Goal: Transaction & Acquisition: Purchase product/service

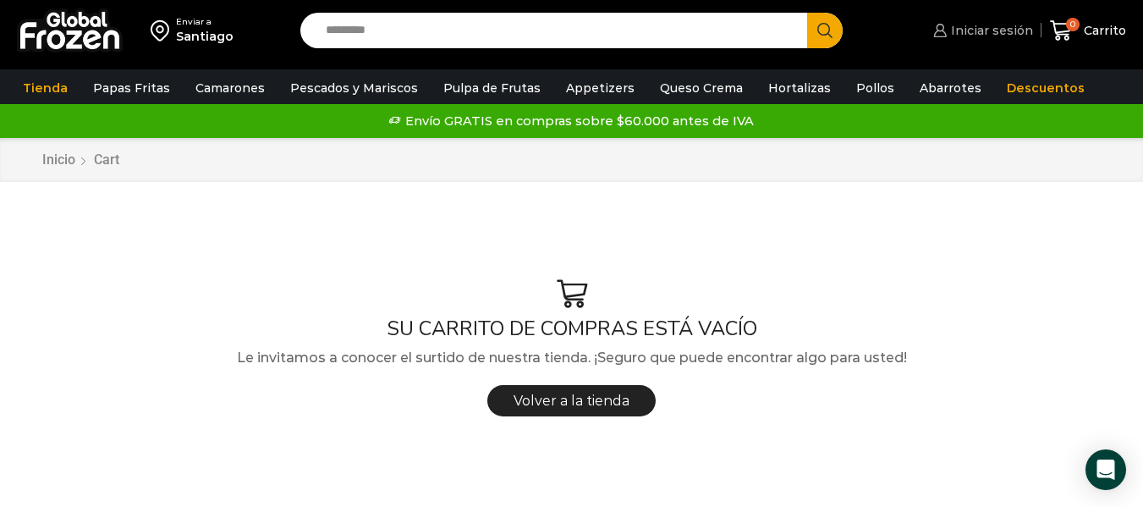
click at [1017, 42] on link "Iniciar sesión" at bounding box center [980, 31] width 103 height 34
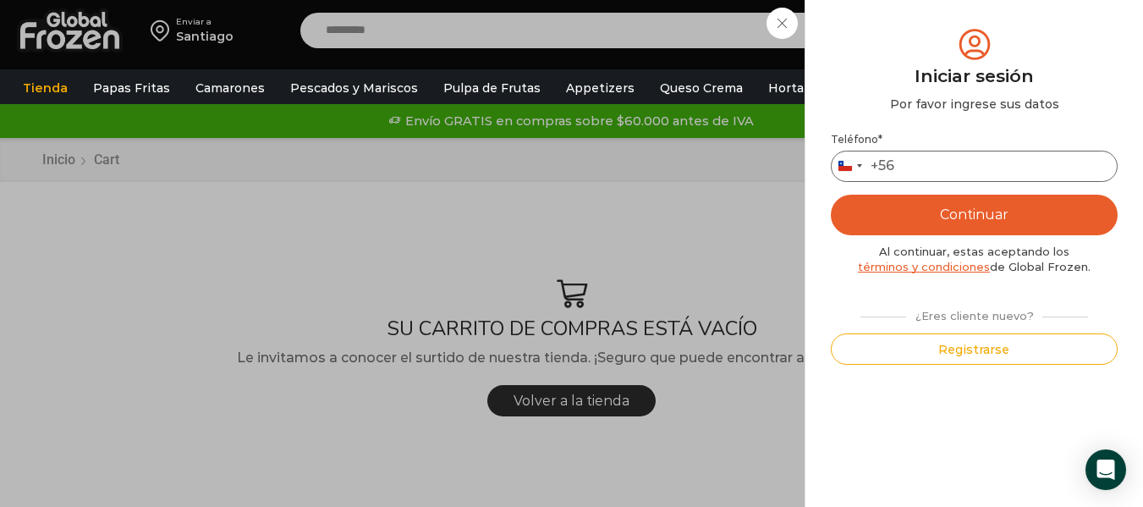
click at [964, 179] on input "Teléfono *" at bounding box center [974, 166] width 287 height 31
type input "*********"
click at [963, 196] on button "Continuar" at bounding box center [974, 215] width 287 height 41
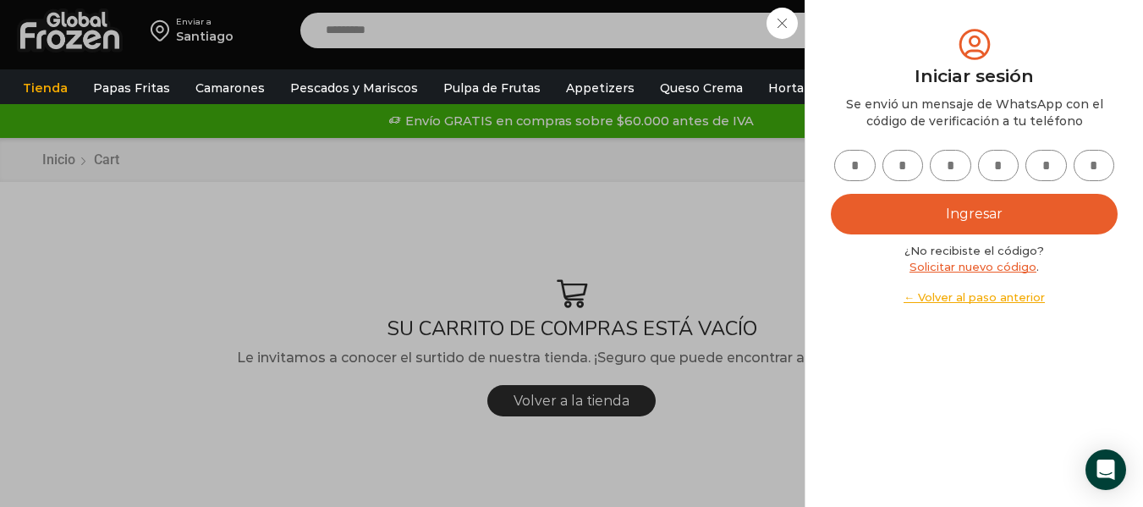
click at [867, 168] on input "text" at bounding box center [854, 165] width 41 height 31
type input "*"
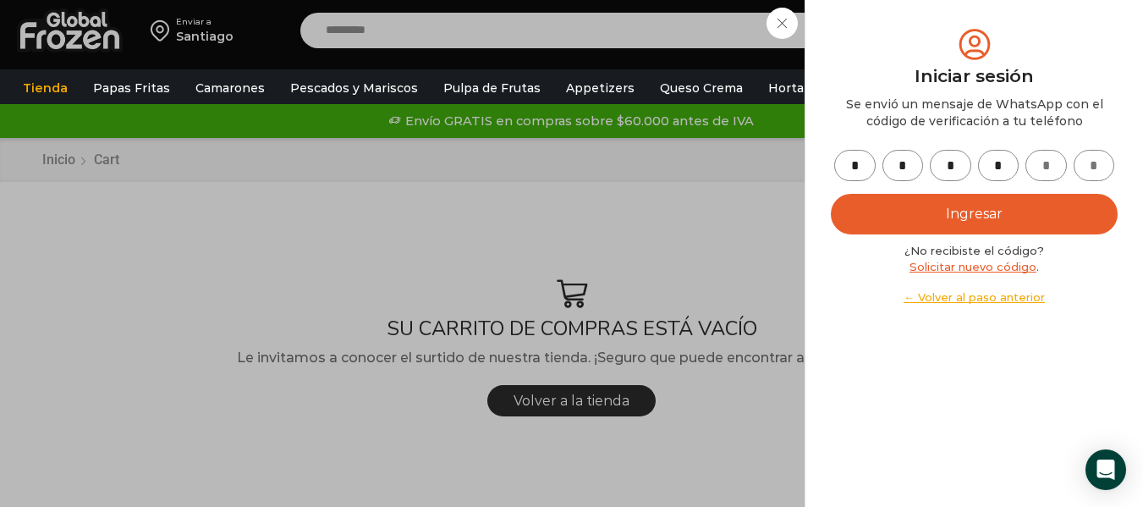
type input "*"
click at [1028, 217] on button "Ingresar" at bounding box center [974, 214] width 287 height 41
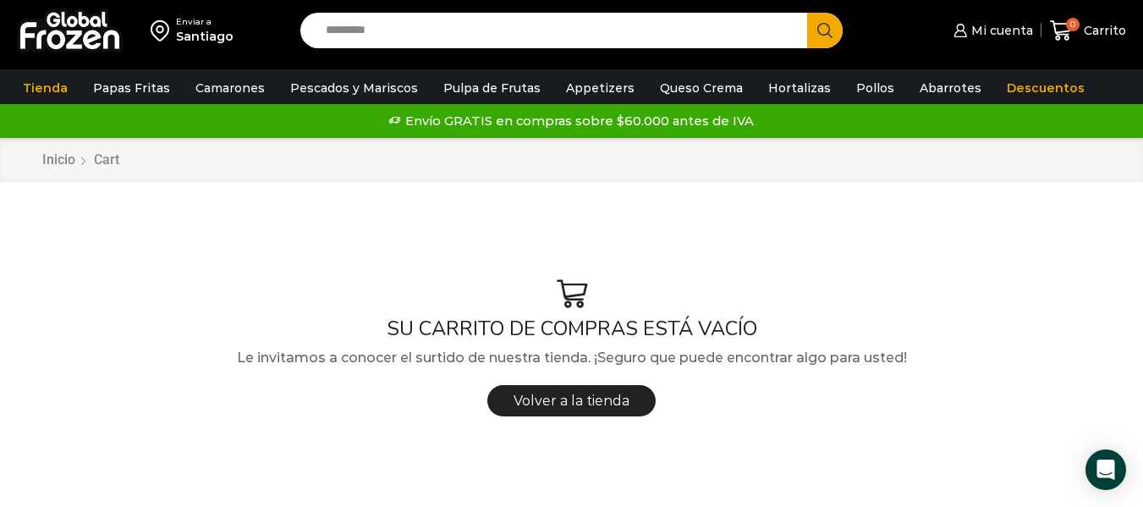
click at [569, 43] on input "Search input" at bounding box center [557, 31] width 481 height 36
click at [807, 13] on button "Search" at bounding box center [825, 31] width 36 height 36
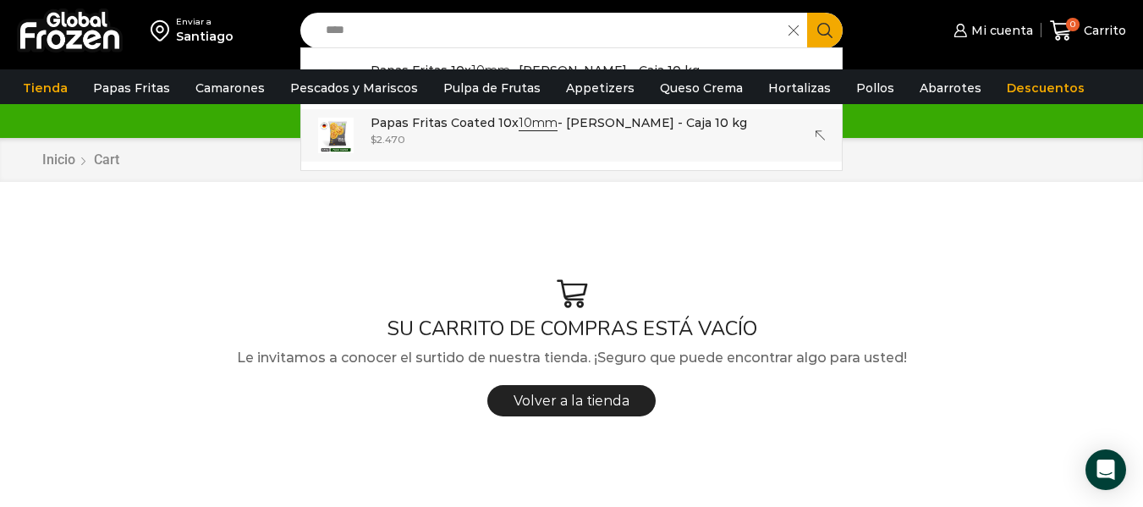
click at [435, 140] on div "$ 2.470" at bounding box center [559, 139] width 377 height 14
type input "**********"
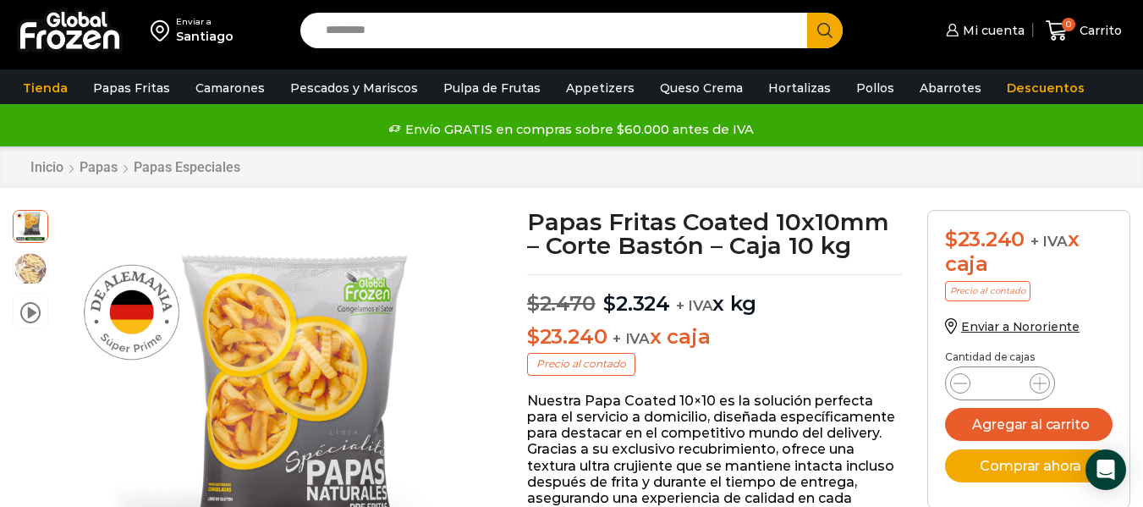
scroll to position [1, 0]
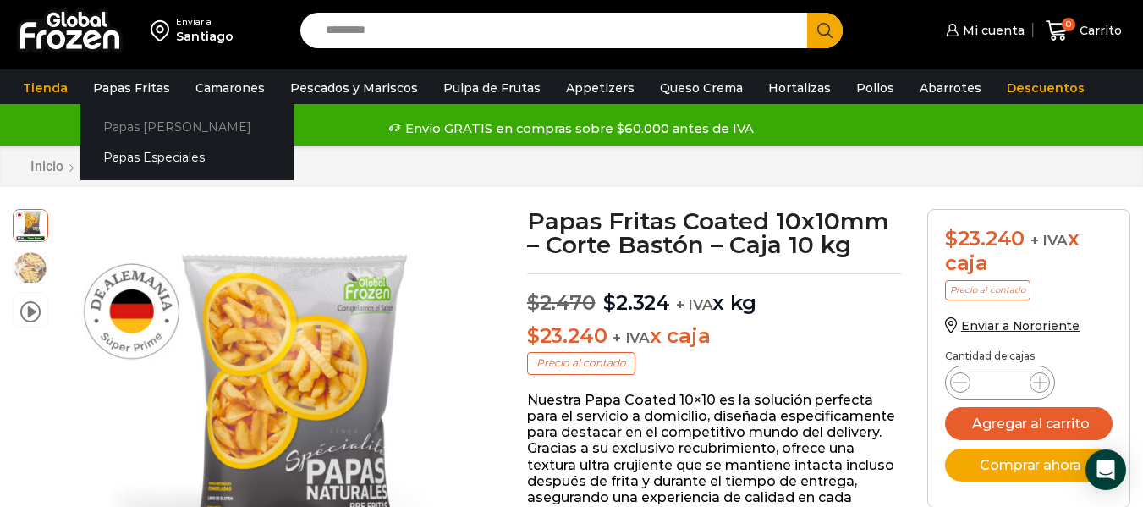
click at [157, 119] on link "Papas [PERSON_NAME]" at bounding box center [186, 126] width 213 height 31
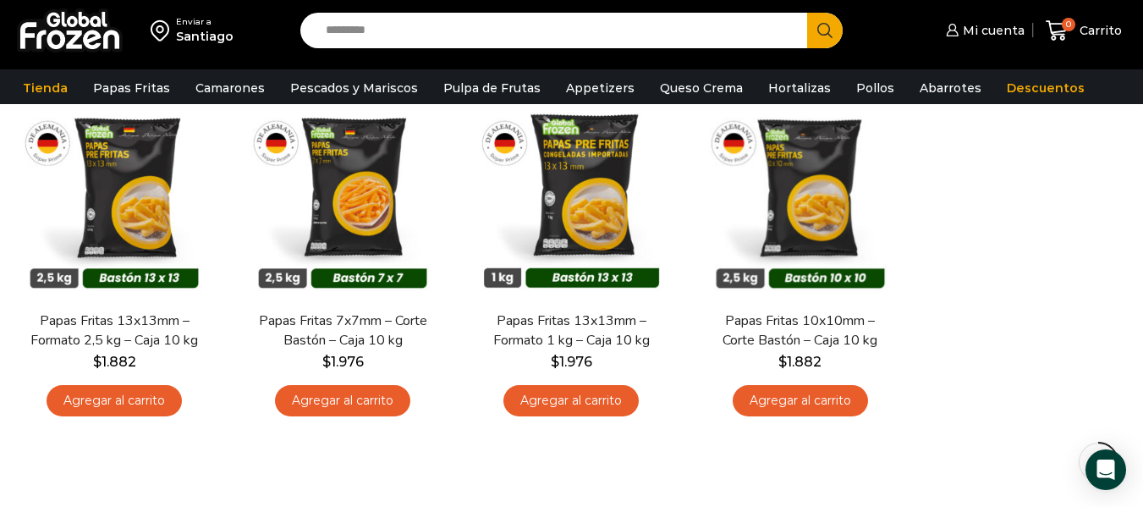
scroll to position [172, 0]
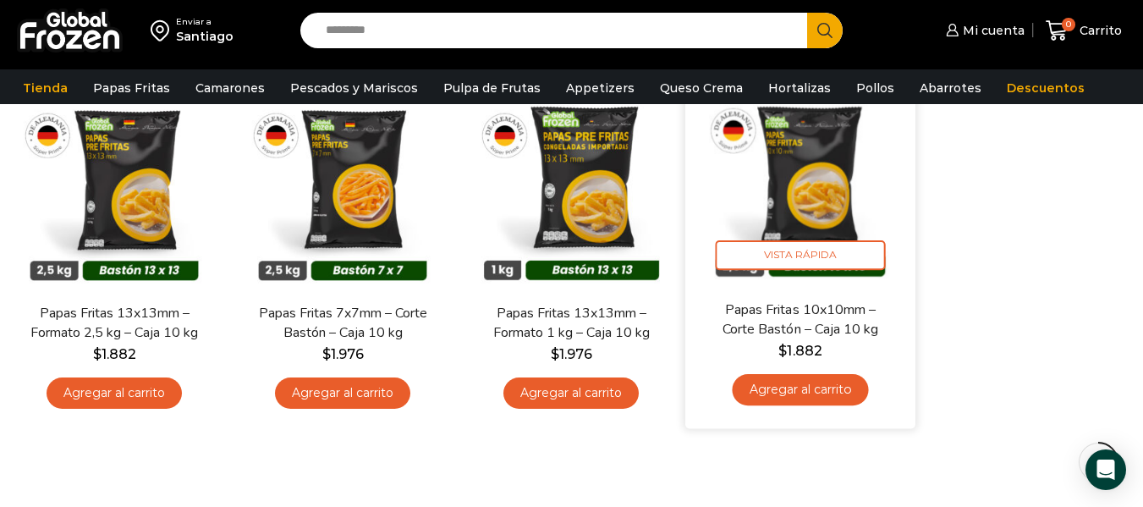
click at [807, 189] on img at bounding box center [800, 184] width 205 height 205
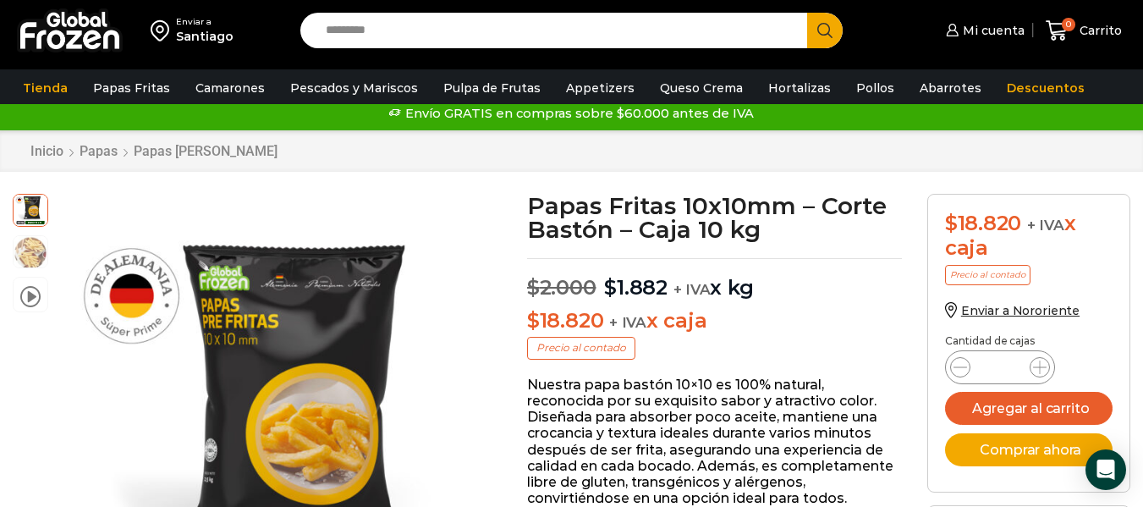
scroll to position [6, 0]
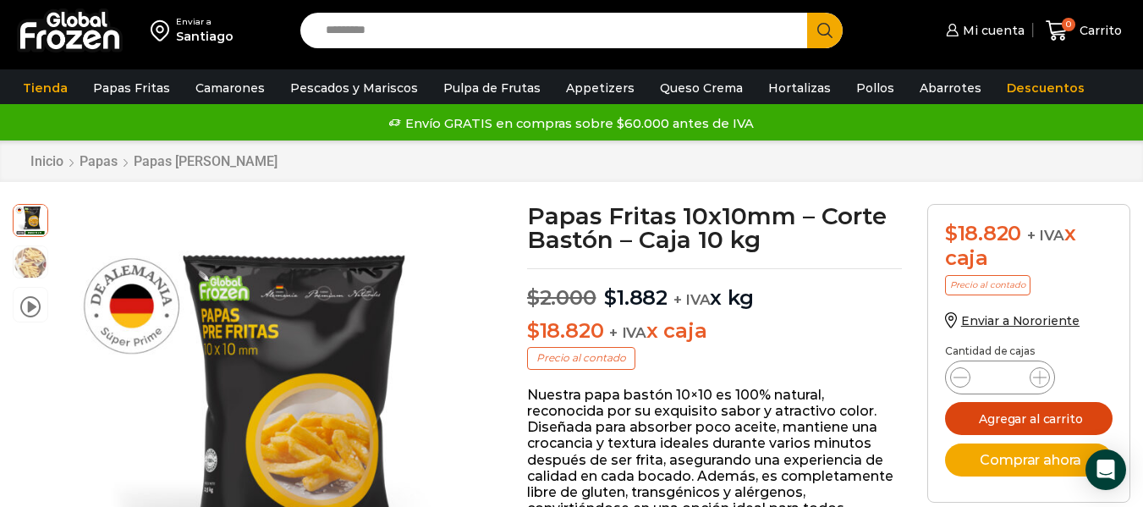
click at [1040, 414] on button "Agregar al carrito" at bounding box center [1029, 418] width 168 height 33
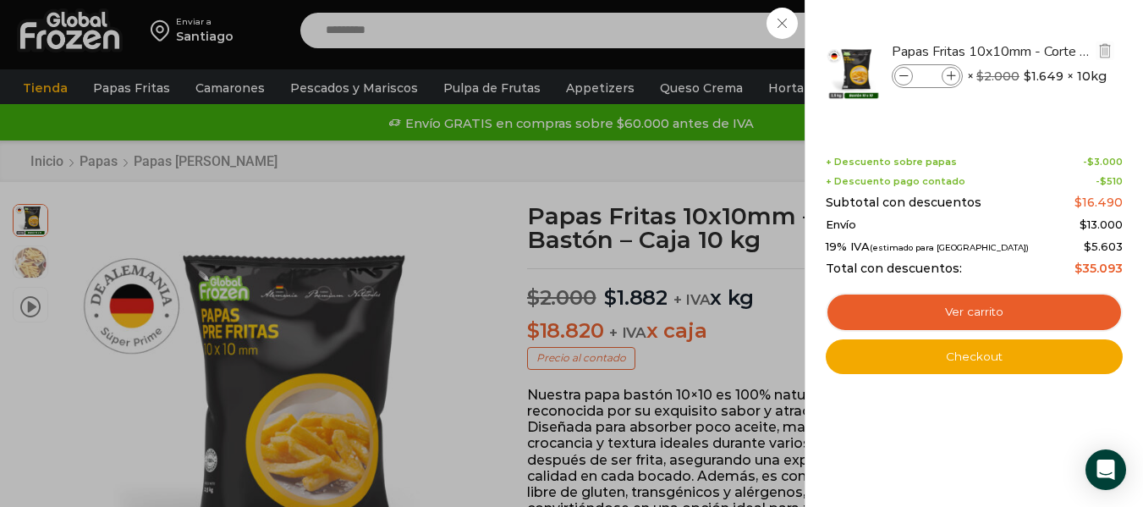
click at [953, 72] on icon at bounding box center [951, 76] width 9 height 9
type input "*"
click at [953, 72] on icon at bounding box center [951, 76] width 9 height 9
type input "*"
click at [953, 72] on icon at bounding box center [951, 76] width 9 height 9
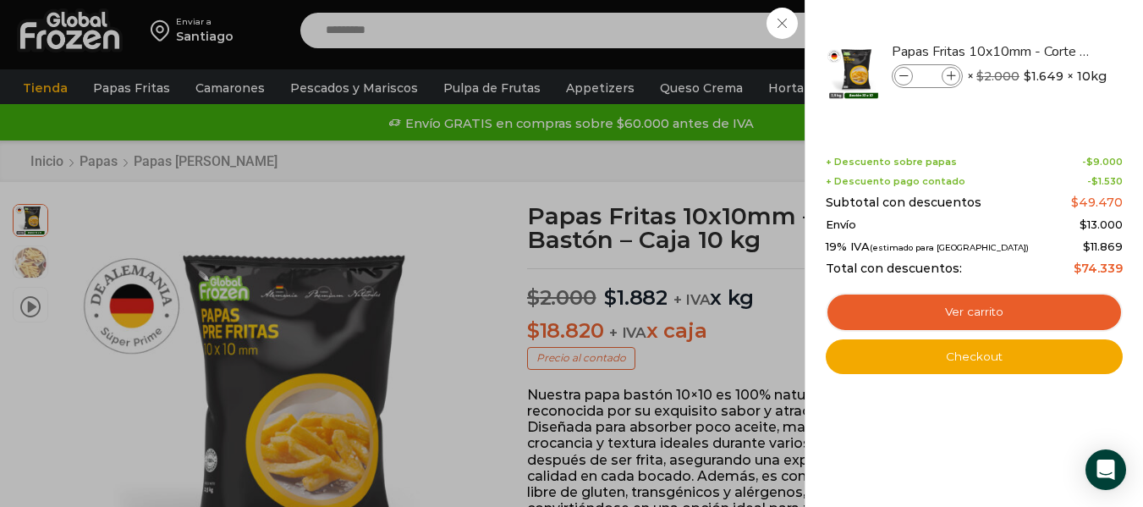
type input "*"
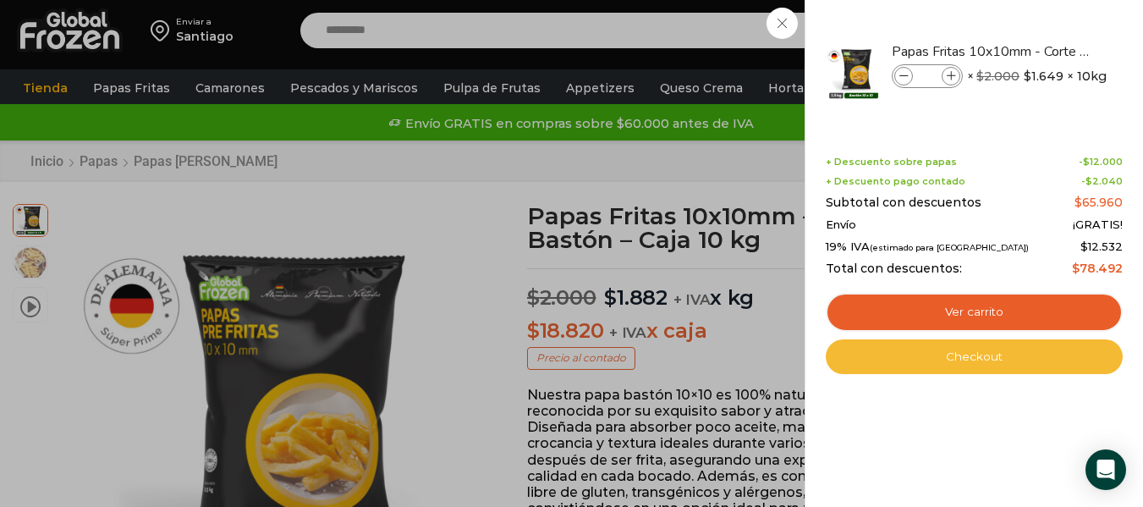
click at [996, 361] on link "Checkout" at bounding box center [974, 357] width 297 height 36
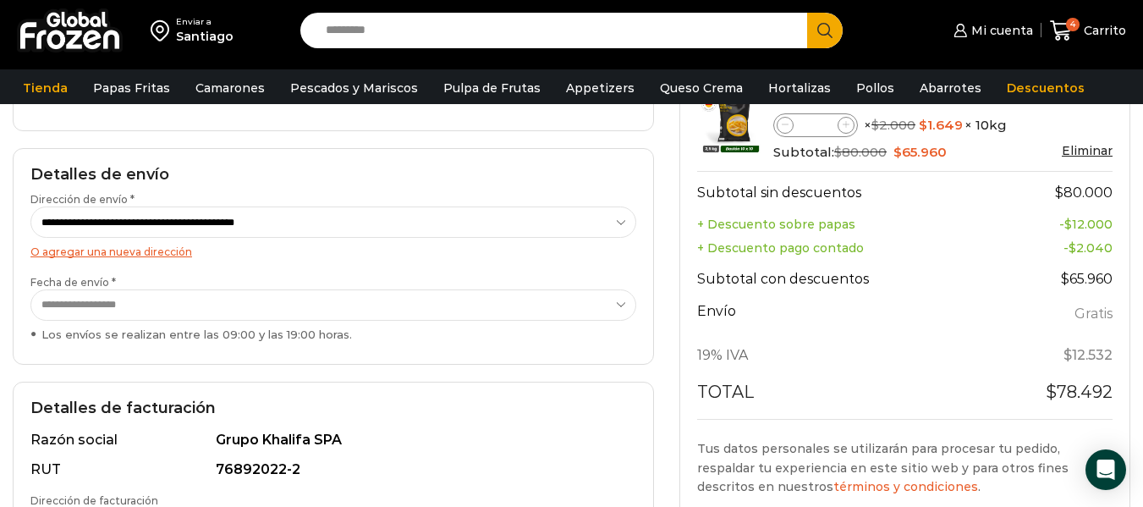
scroll to position [350, 0]
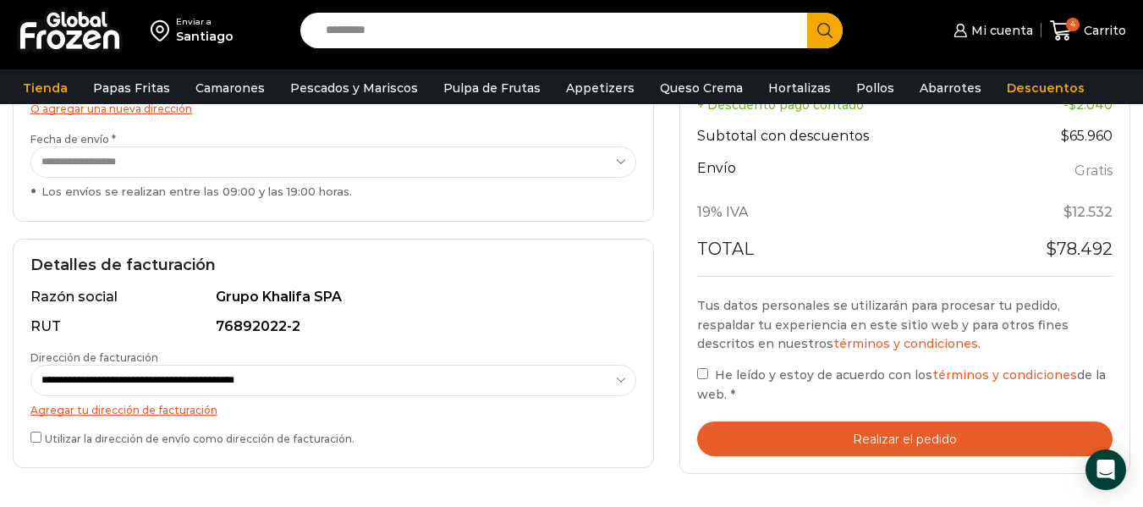
click at [574, 162] on select "**********" at bounding box center [333, 161] width 606 height 31
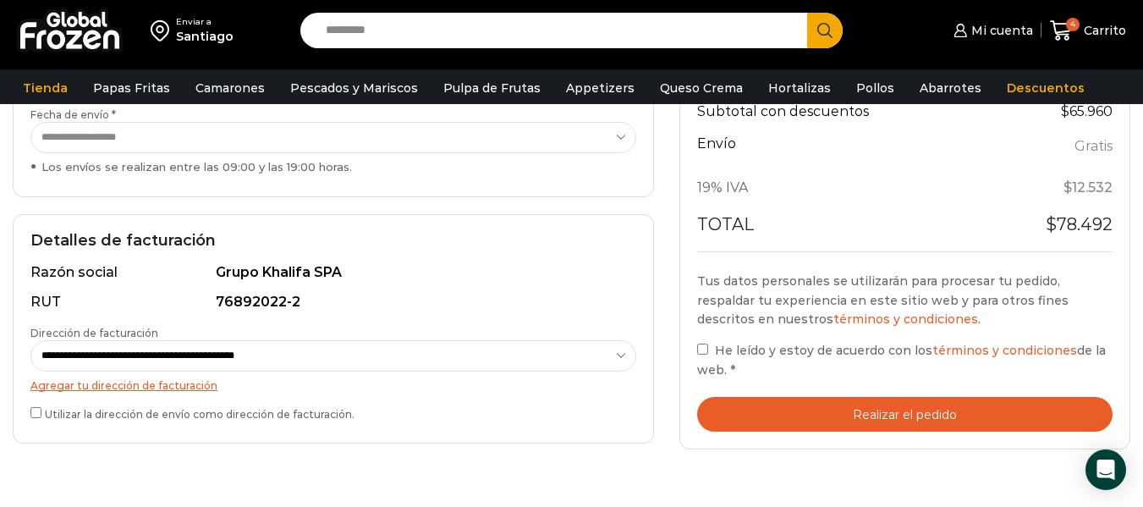
scroll to position [388, 0]
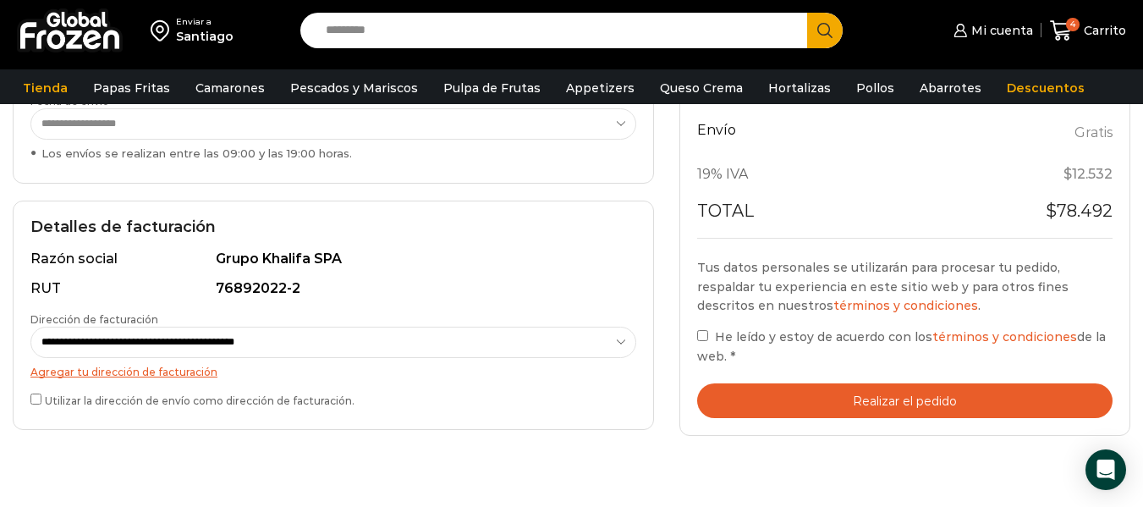
click at [921, 399] on button "Realizar el pedido" at bounding box center [904, 400] width 415 height 35
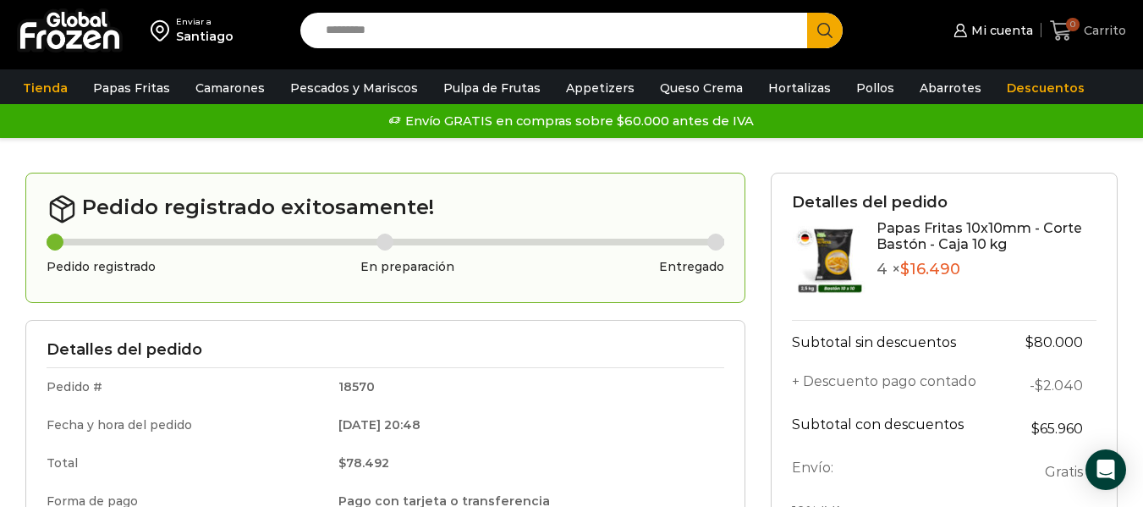
click at [1078, 38] on span "0" at bounding box center [1065, 30] width 30 height 23
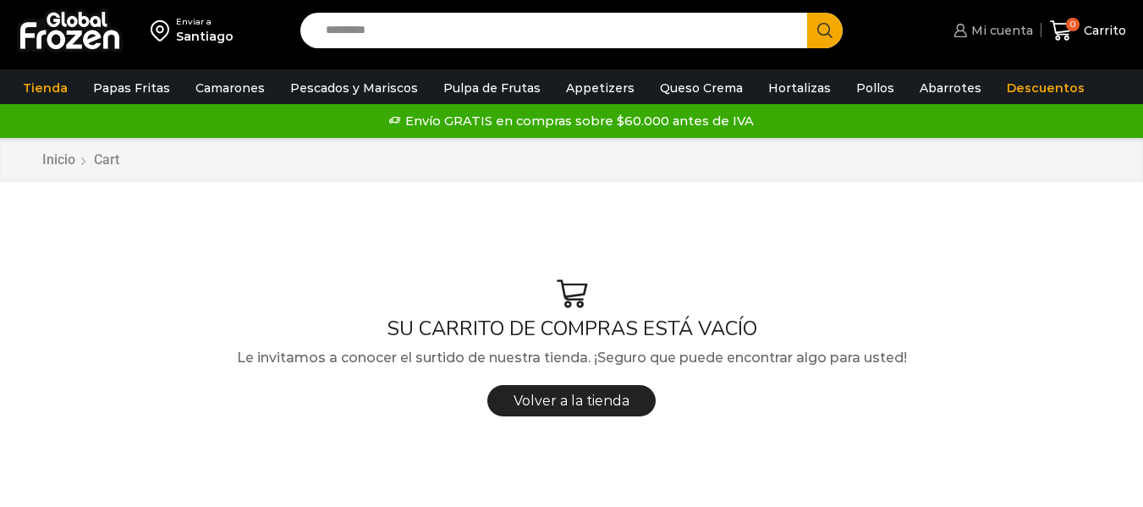
click at [1029, 31] on span "Mi cuenta" at bounding box center [1000, 30] width 66 height 17
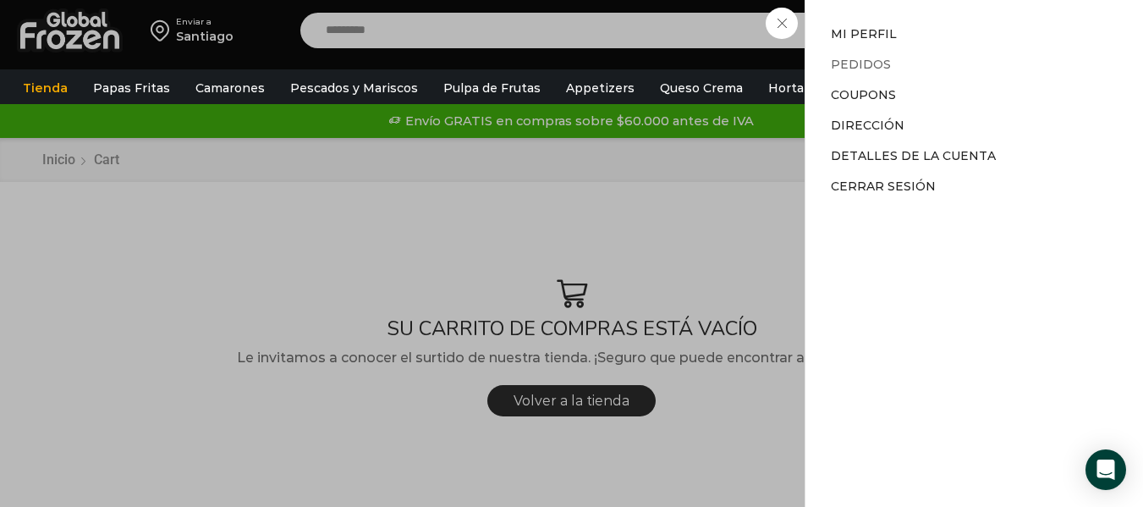
click at [864, 67] on link "Pedidos" at bounding box center [861, 64] width 60 height 15
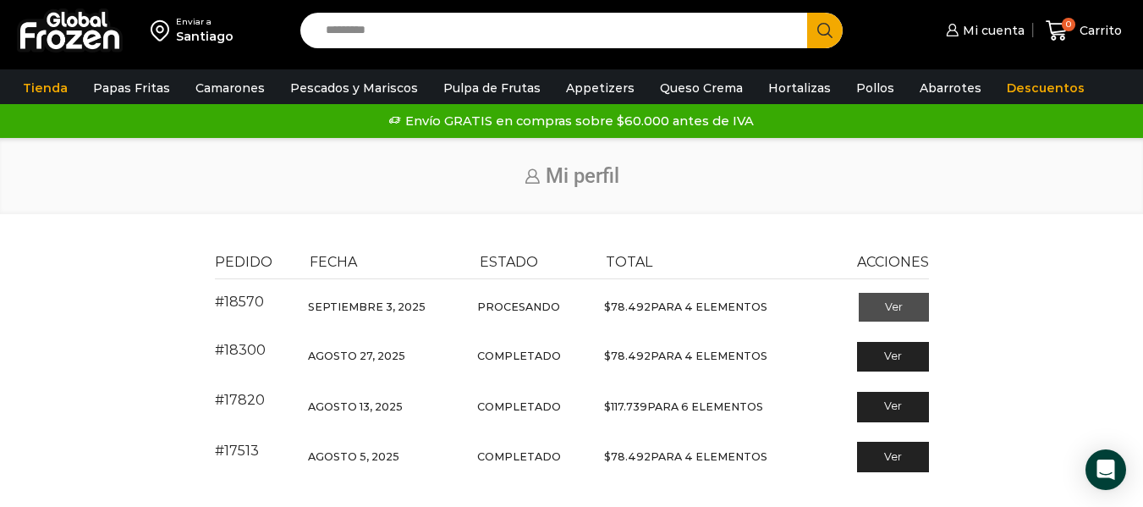
click at [899, 311] on link "Ver" at bounding box center [894, 307] width 70 height 29
